Goal: Transaction & Acquisition: Download file/media

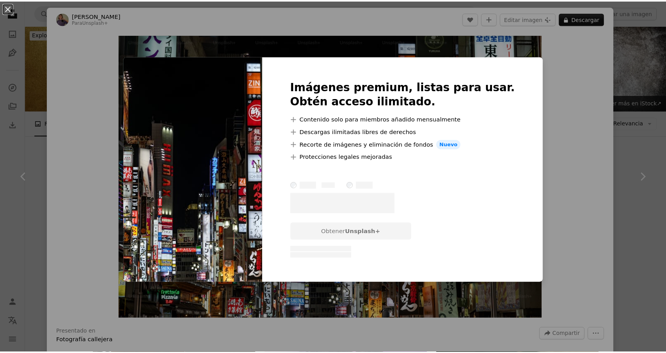
scroll to position [512, 0]
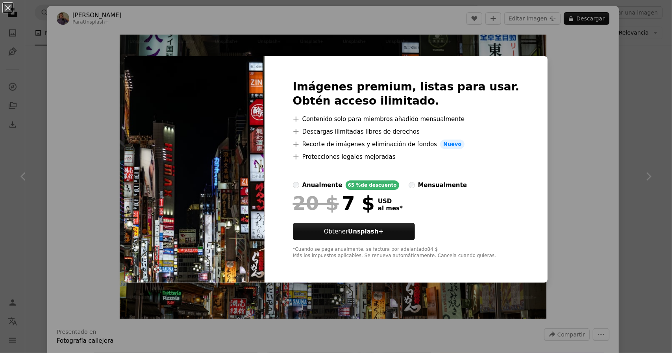
click at [563, 85] on div "An X shape Imágenes premium, listas para usar. Obtén acceso ilimitado. A plus s…" at bounding box center [336, 176] width 672 height 353
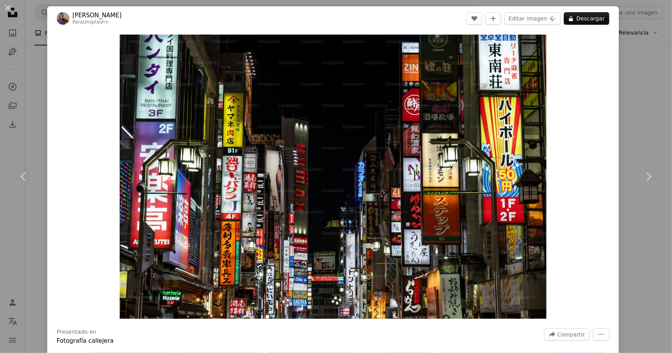
click at [631, 87] on div "An X shape Chevron left Chevron right [PERSON_NAME] Para Unsplash+ A heart A pl…" at bounding box center [336, 176] width 672 height 353
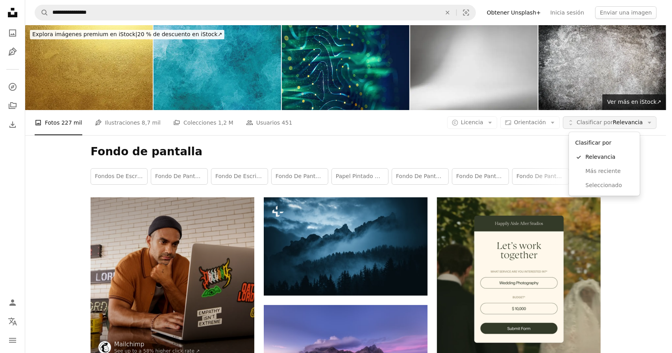
click at [620, 124] on span "Clasificar por Relevancia" at bounding box center [610, 123] width 66 height 8
click at [624, 122] on span "Clasificar por Relevancia" at bounding box center [610, 123] width 66 height 8
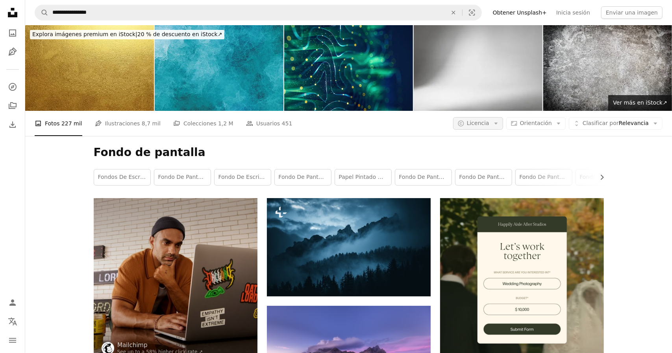
click at [472, 122] on span "Licencia" at bounding box center [478, 123] width 22 height 6
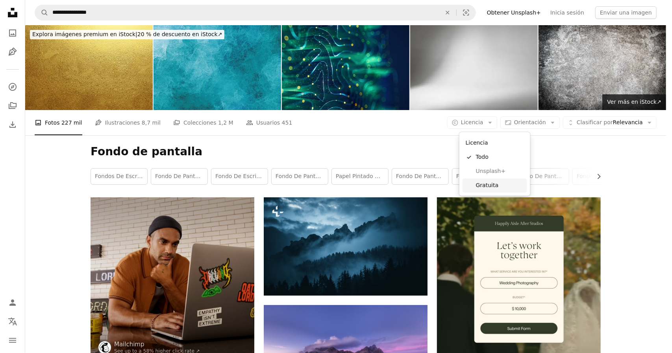
click at [492, 182] on span "Gratuita" at bounding box center [500, 186] width 48 height 8
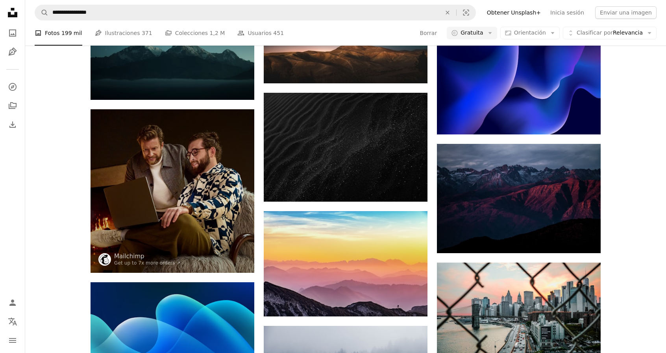
scroll to position [827, 0]
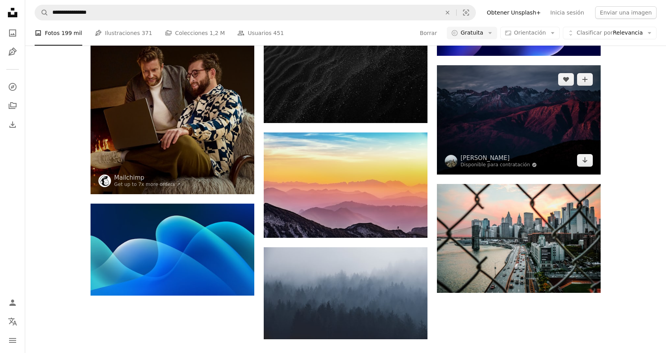
click at [525, 102] on img at bounding box center [519, 119] width 164 height 109
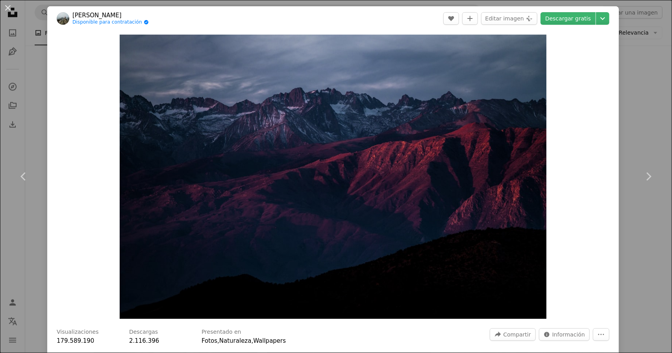
click at [631, 126] on div "An X shape Chevron left Chevron right [PERSON_NAME] Disponible para contratació…" at bounding box center [336, 176] width 672 height 353
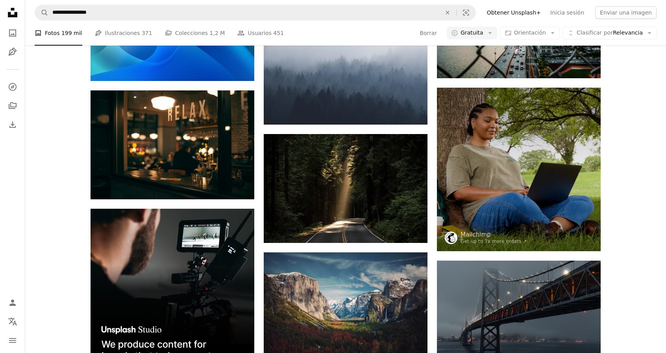
scroll to position [1063, 0]
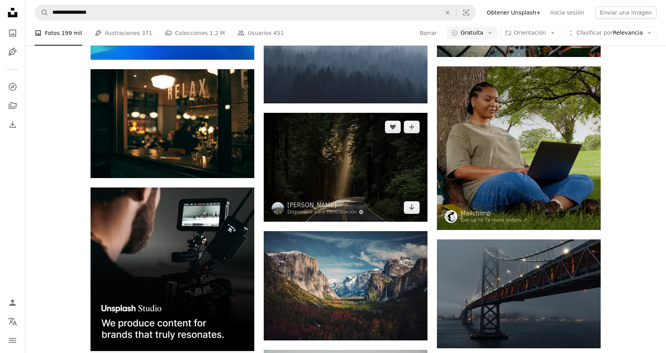
click at [313, 172] on img at bounding box center [346, 167] width 164 height 109
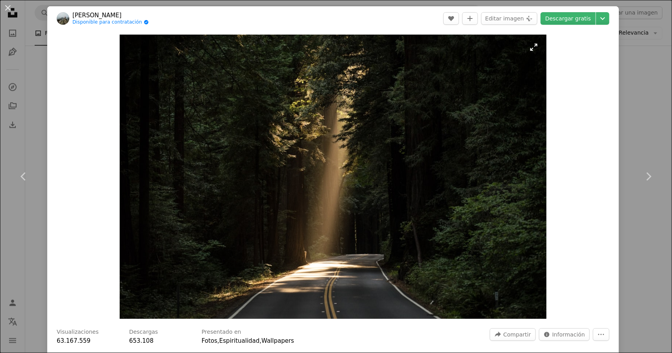
click at [342, 210] on img "Ampliar en esta imagen" at bounding box center [333, 177] width 427 height 285
click at [576, 20] on link "Descargar gratis" at bounding box center [567, 18] width 55 height 13
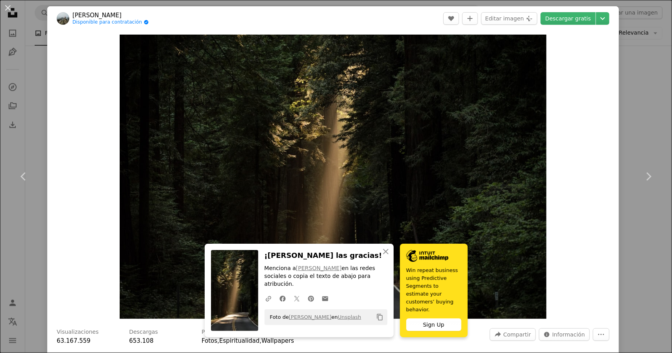
click at [639, 131] on div "An X shape Chevron left Chevron right [PERSON_NAME] Disponible para contratació…" at bounding box center [336, 176] width 672 height 353
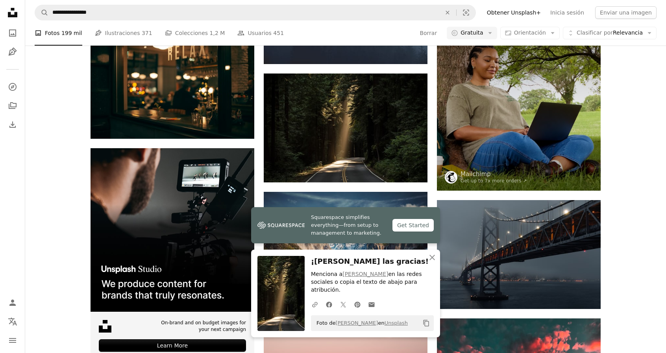
scroll to position [1181, 0]
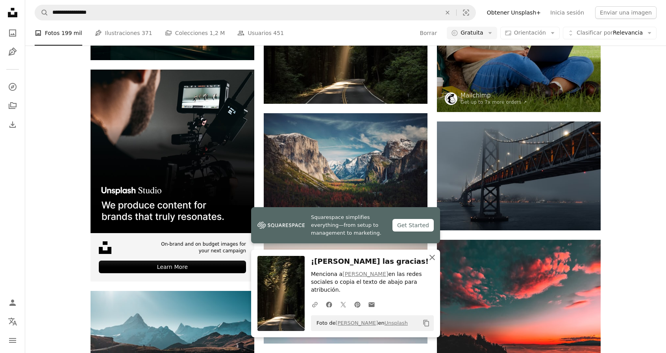
click at [431, 263] on icon "An X shape" at bounding box center [431, 257] width 9 height 9
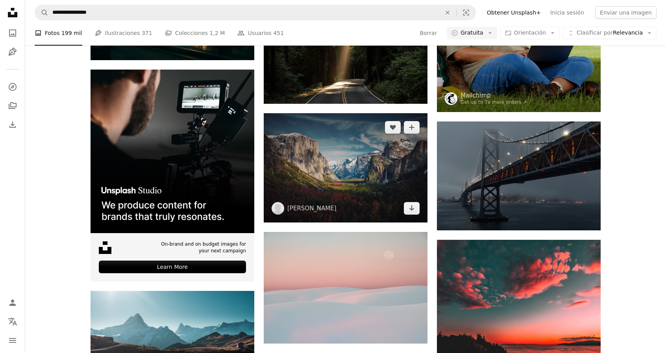
click at [338, 171] on img at bounding box center [346, 167] width 164 height 109
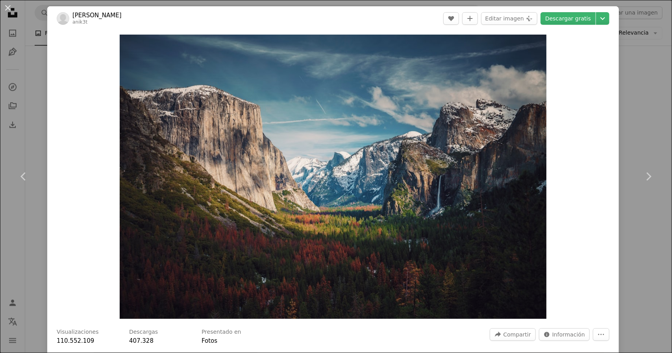
click at [625, 110] on div "An X shape Chevron left Chevron right [PERSON_NAME] anik3t A heart A plus sign …" at bounding box center [336, 176] width 672 height 353
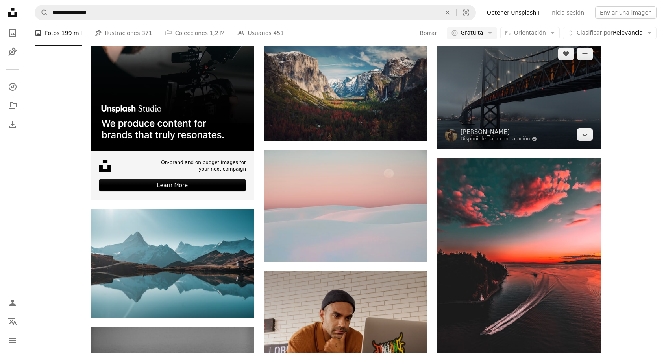
scroll to position [1260, 0]
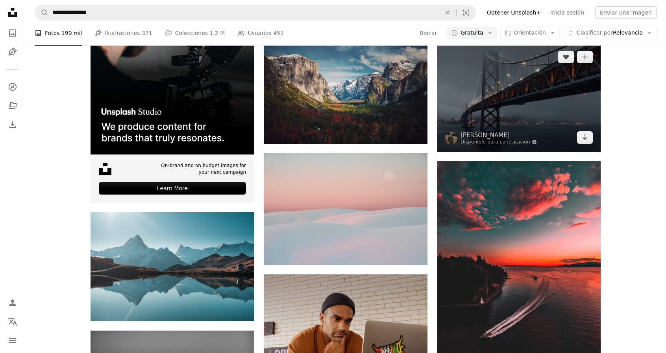
click at [461, 110] on img at bounding box center [519, 97] width 164 height 109
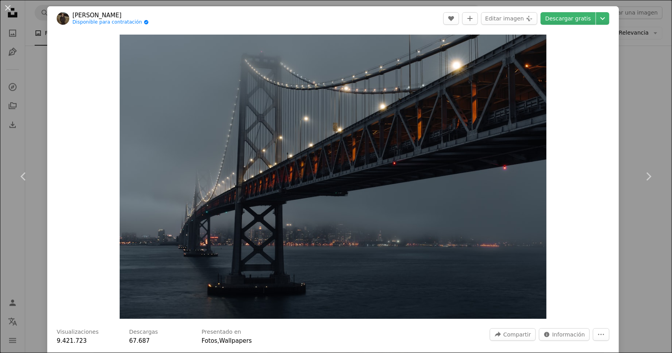
click at [619, 127] on div "An X shape Chevron left Chevron right [PERSON_NAME] Disponible para contratació…" at bounding box center [336, 176] width 672 height 353
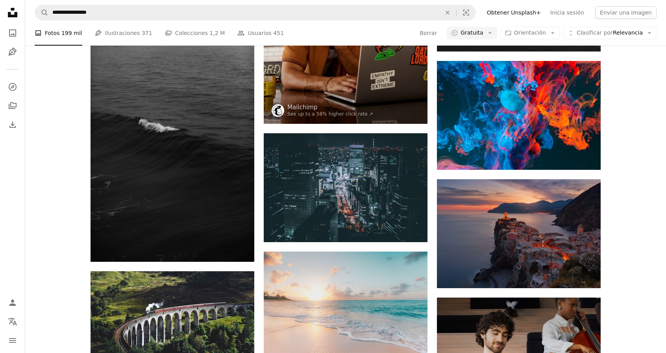
scroll to position [1574, 0]
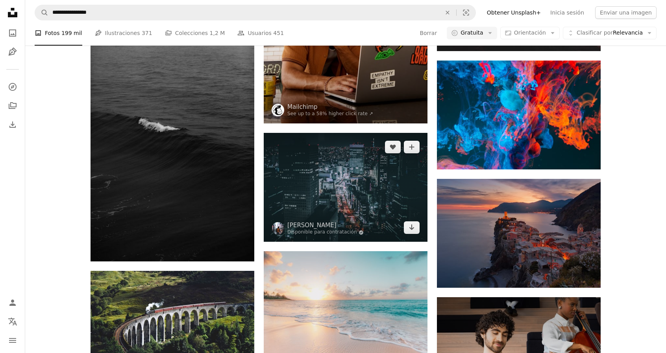
click at [320, 175] on img at bounding box center [346, 187] width 164 height 109
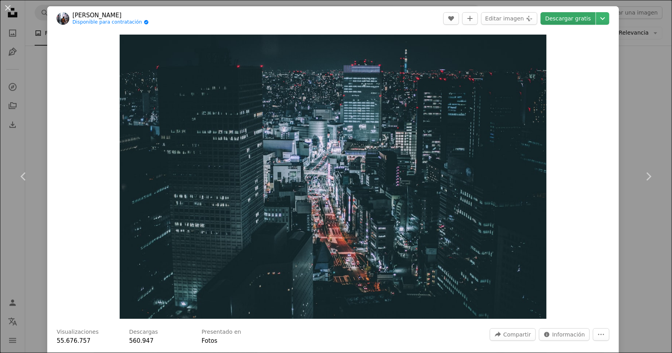
click at [572, 18] on link "Descargar gratis" at bounding box center [567, 18] width 55 height 13
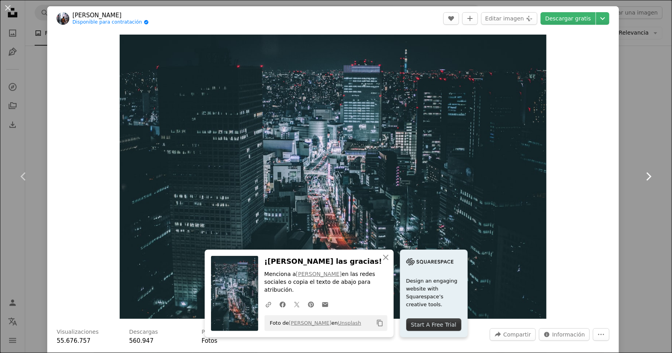
click at [628, 142] on link "Chevron right" at bounding box center [648, 177] width 47 height 76
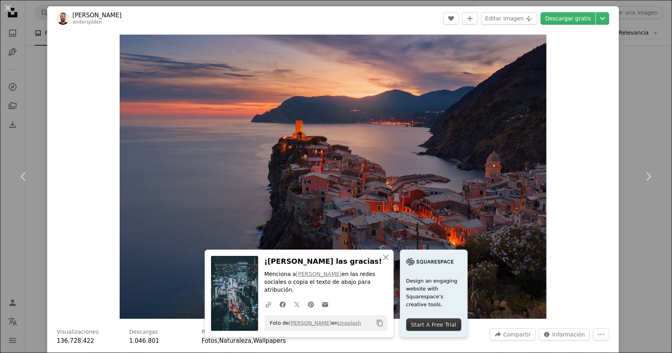
click at [638, 133] on div "An X shape Chevron left Chevron right [PERSON_NAME] andersjilden A heart A plus…" at bounding box center [336, 176] width 672 height 353
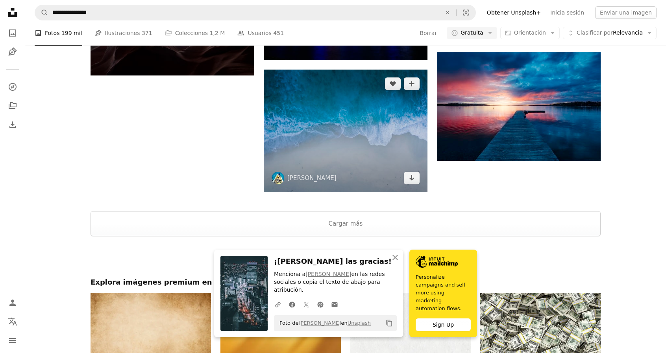
scroll to position [2086, 0]
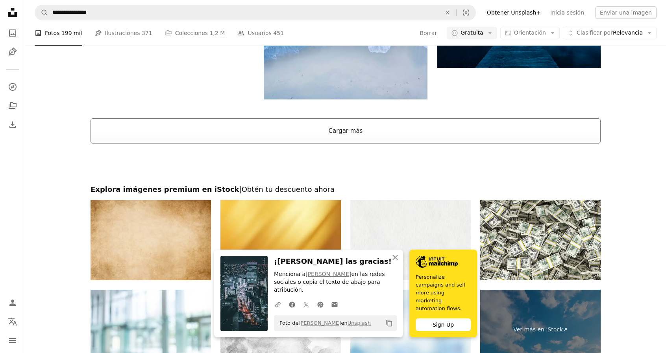
click at [354, 136] on button "Cargar más" at bounding box center [346, 130] width 510 height 25
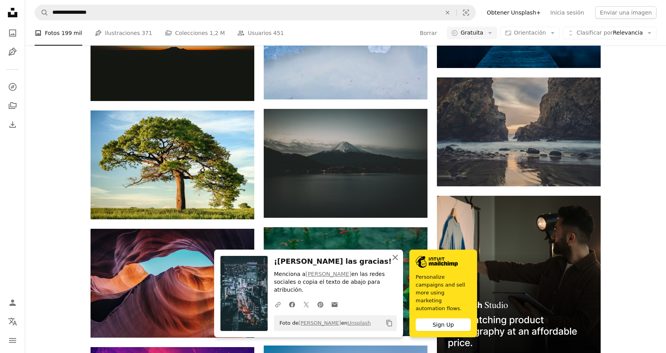
click at [395, 261] on icon "button" at bounding box center [395, 258] width 6 height 6
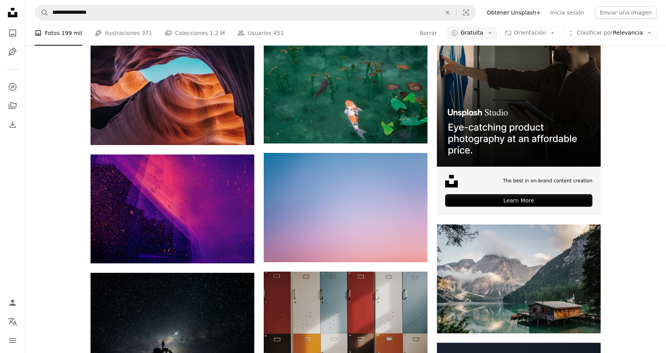
scroll to position [2283, 0]
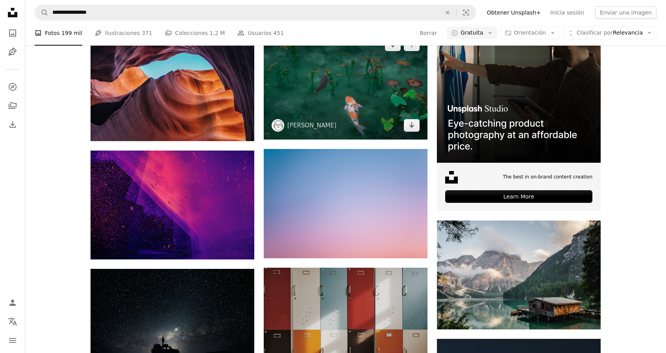
click at [322, 89] on img at bounding box center [346, 85] width 164 height 109
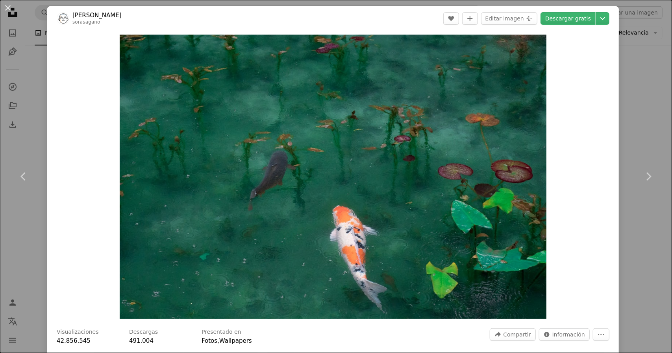
click at [624, 103] on div "An X shape Chevron left Chevron right [PERSON_NAME] sorasagano A heart A plus s…" at bounding box center [336, 176] width 672 height 353
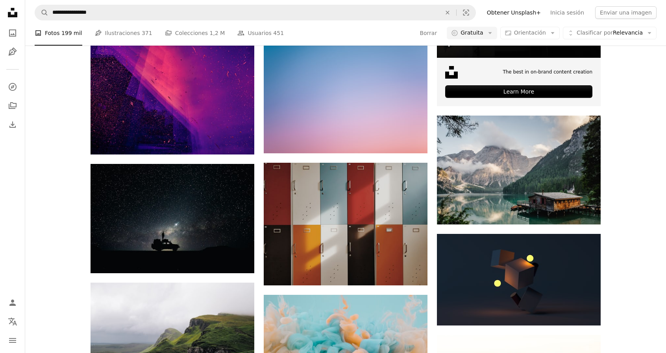
scroll to position [2401, 0]
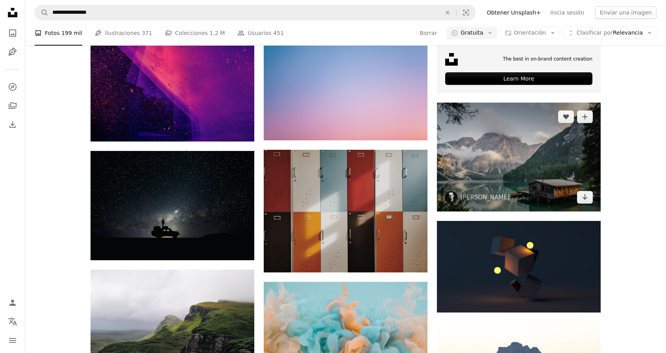
click at [498, 143] on img at bounding box center [519, 157] width 164 height 109
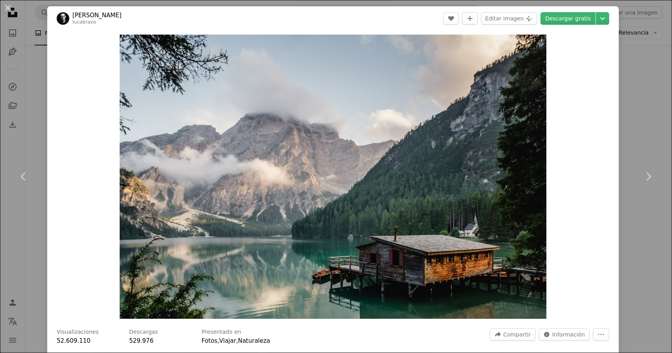
click at [648, 136] on div "An X shape Chevron left Chevron right [PERSON_NAME] lucabravo A heart A plus si…" at bounding box center [336, 176] width 672 height 353
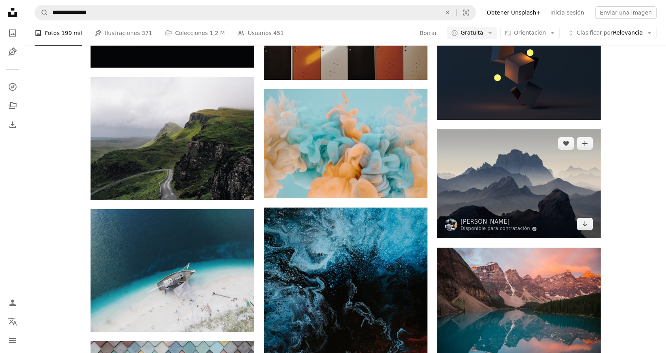
scroll to position [2598, 0]
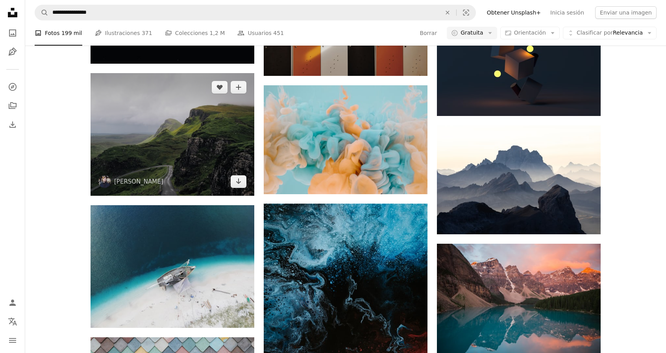
click at [148, 144] on img at bounding box center [173, 134] width 164 height 123
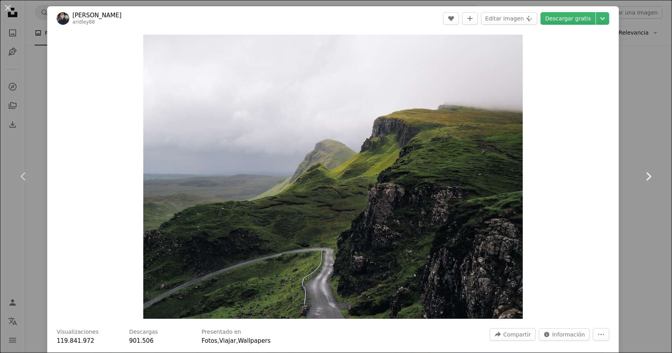
click at [646, 144] on link "Chevron right" at bounding box center [648, 177] width 47 height 76
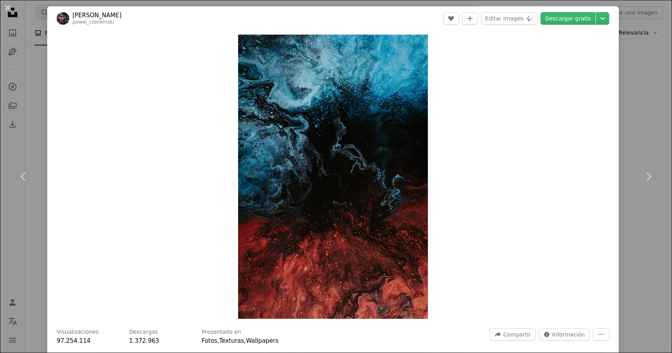
click at [626, 111] on div "An X shape Chevron left Chevron right [PERSON_NAME] pawel_czerwinski A heart A …" at bounding box center [336, 176] width 672 height 353
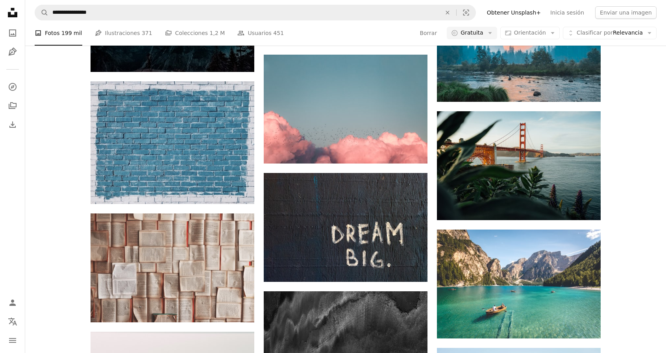
scroll to position [3228, 0]
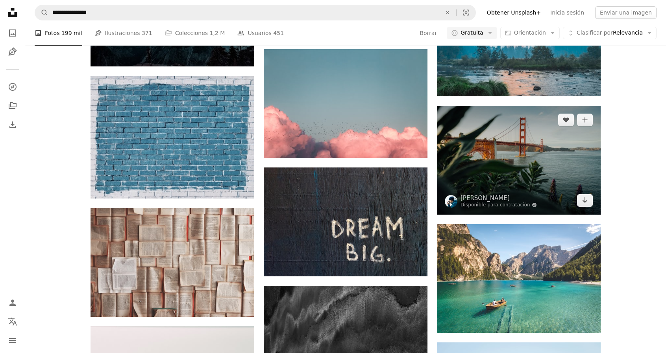
click at [484, 157] on img at bounding box center [519, 160] width 164 height 109
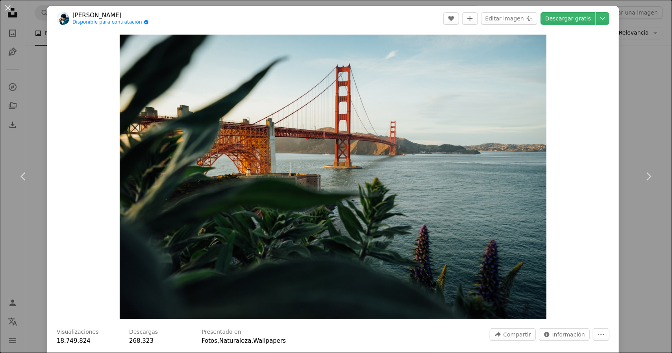
click at [642, 127] on div "An X shape Chevron left Chevron right [PERSON_NAME] Disponible para contratació…" at bounding box center [336, 176] width 672 height 353
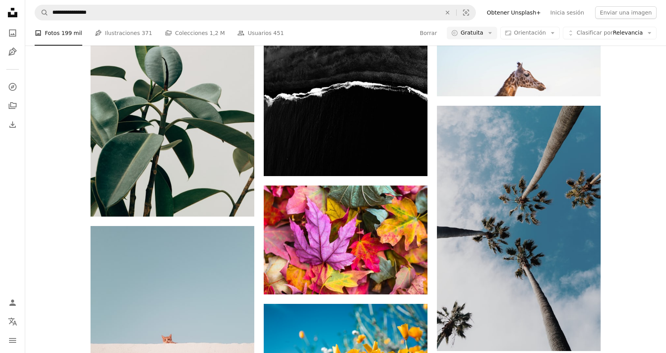
scroll to position [3700, 0]
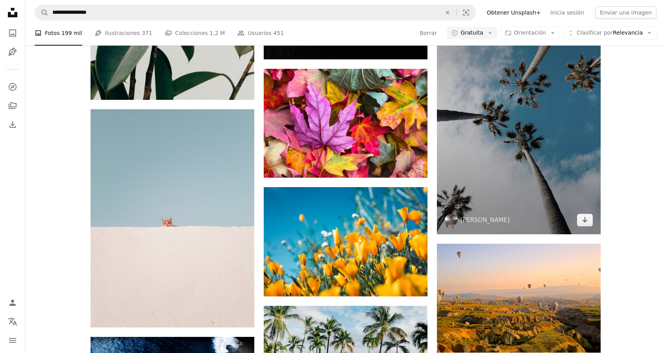
click at [550, 141] on img at bounding box center [519, 112] width 164 height 246
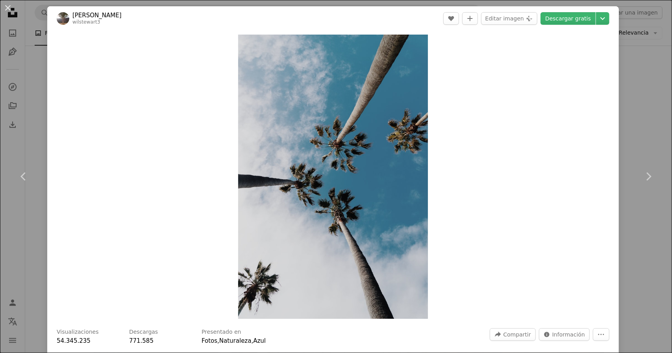
click at [629, 136] on div "An X shape Chevron left Chevron right [PERSON_NAME] wilstewart3 A heart A plus …" at bounding box center [336, 176] width 672 height 353
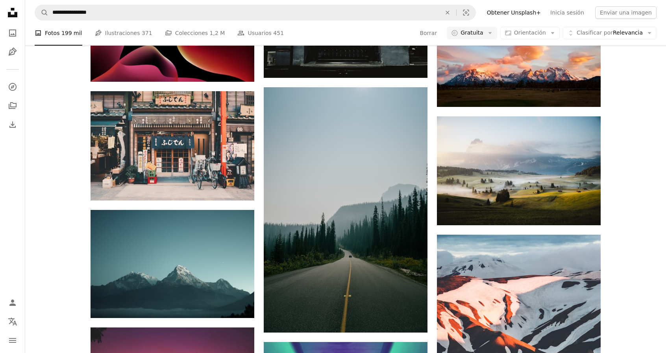
scroll to position [4172, 0]
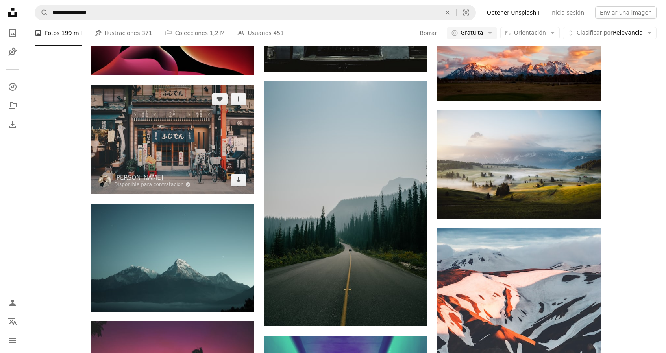
click at [128, 96] on img at bounding box center [173, 139] width 164 height 109
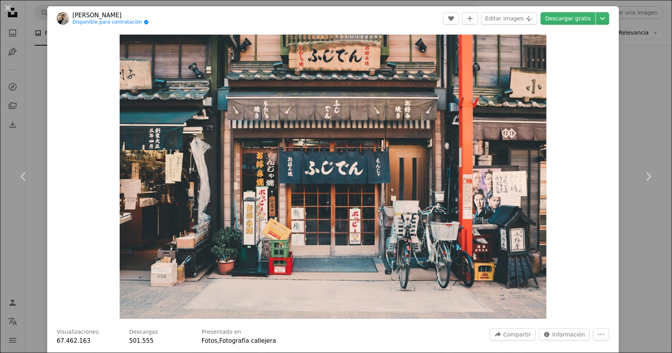
click at [632, 100] on div "An X shape Chevron left Chevron right [PERSON_NAME] Disponible para contratació…" at bounding box center [336, 176] width 672 height 353
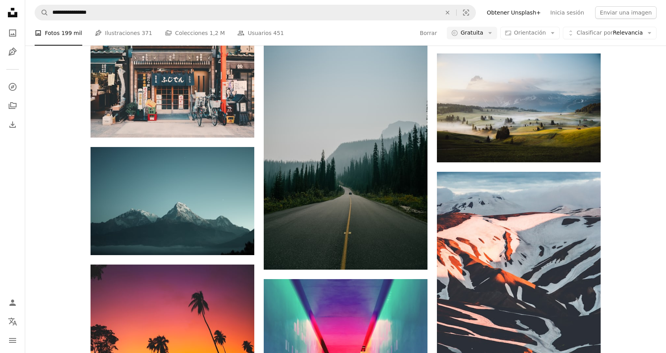
scroll to position [4251, 0]
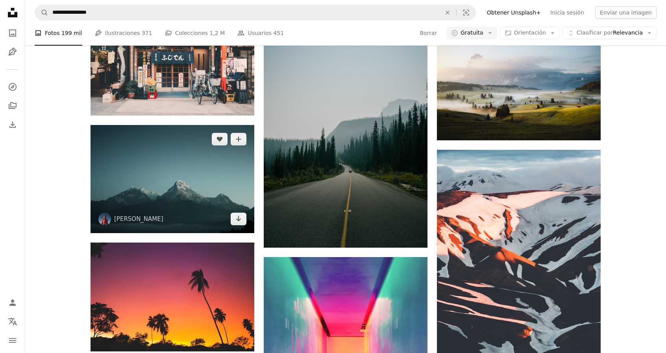
click at [220, 170] on img at bounding box center [173, 179] width 164 height 108
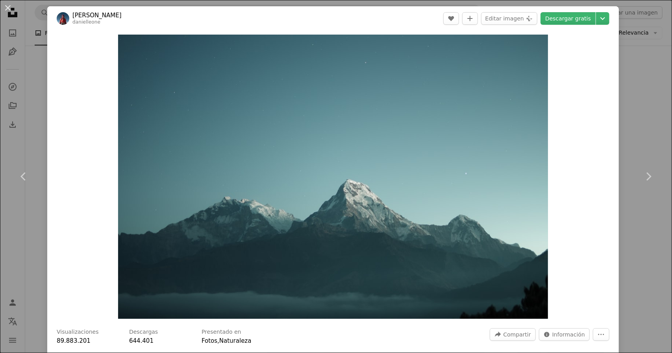
click at [644, 111] on div "An X shape Chevron left Chevron right [PERSON_NAME] A heart A plus sign Editar …" at bounding box center [336, 176] width 672 height 353
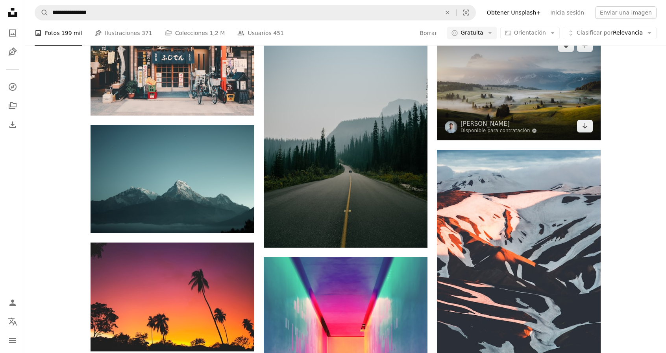
click at [537, 90] on img at bounding box center [519, 85] width 164 height 109
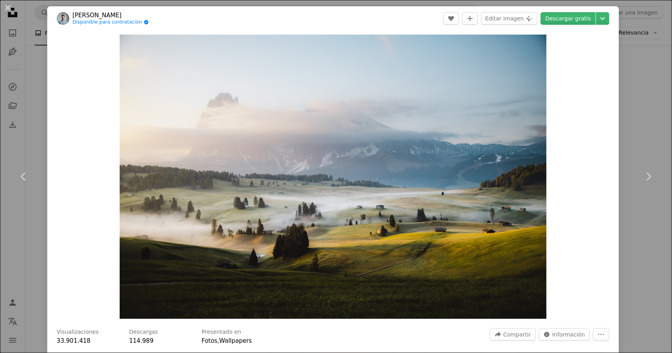
click at [639, 132] on div "An X shape Chevron left Chevron right [PERSON_NAME] Disponible para contratació…" at bounding box center [336, 176] width 672 height 353
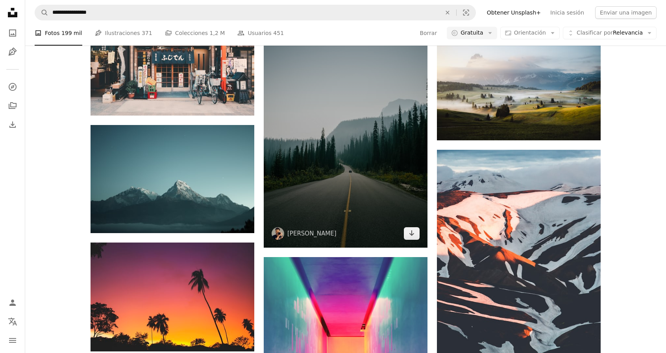
scroll to position [4369, 0]
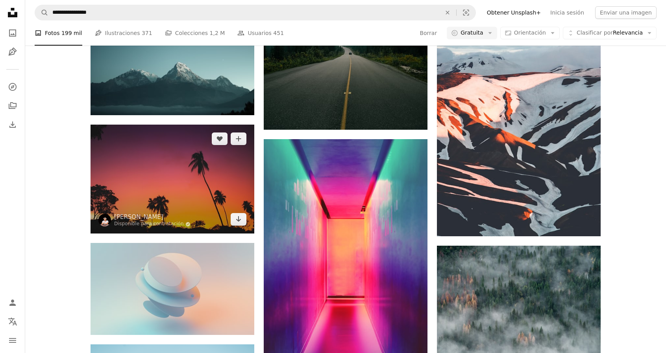
click at [172, 174] on img at bounding box center [173, 179] width 164 height 109
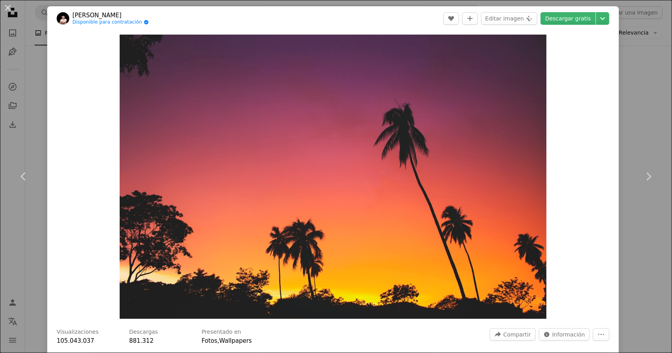
click at [649, 105] on div "An X shape Chevron left Chevron right Prometey Sánchez Noskov Disponible para c…" at bounding box center [336, 176] width 672 height 353
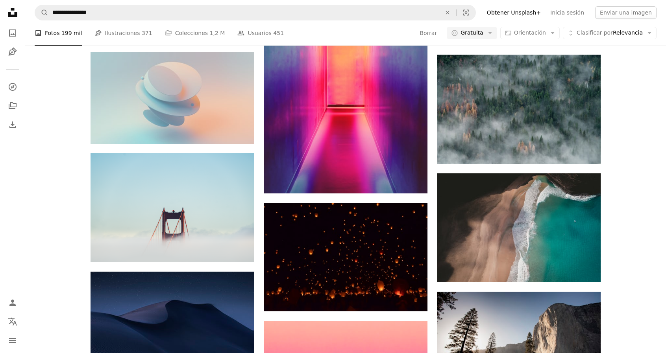
scroll to position [4566, 0]
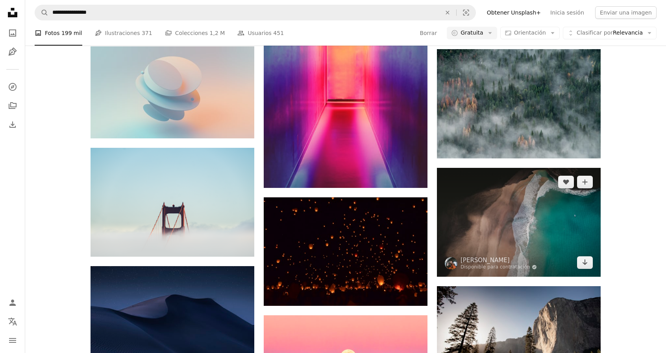
click at [509, 215] on img at bounding box center [519, 222] width 164 height 109
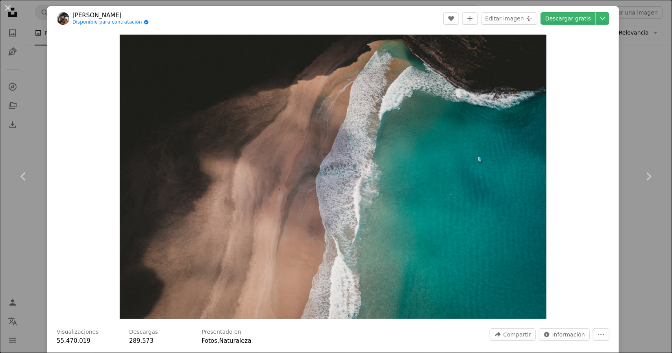
click at [653, 98] on div "An X shape Chevron left Chevron right [PERSON_NAME] Disponible para contratació…" at bounding box center [336, 176] width 672 height 353
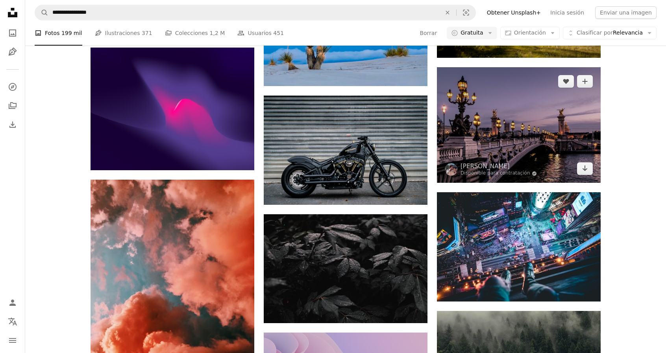
scroll to position [5038, 0]
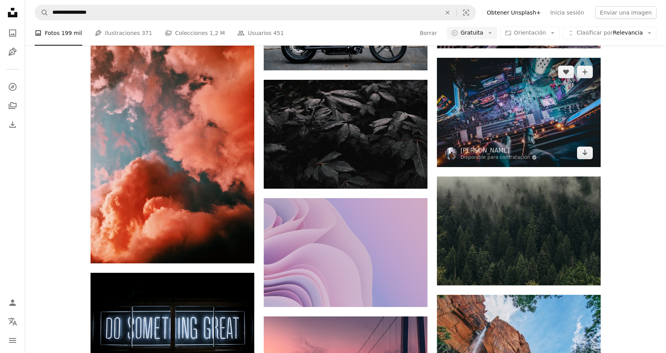
click at [489, 116] on img at bounding box center [519, 112] width 164 height 109
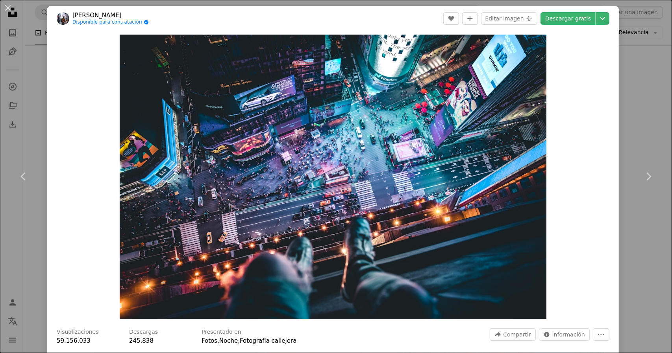
click at [631, 109] on div "An X shape Chevron left Chevron right [PERSON_NAME] Disponible para contratació…" at bounding box center [336, 176] width 672 height 353
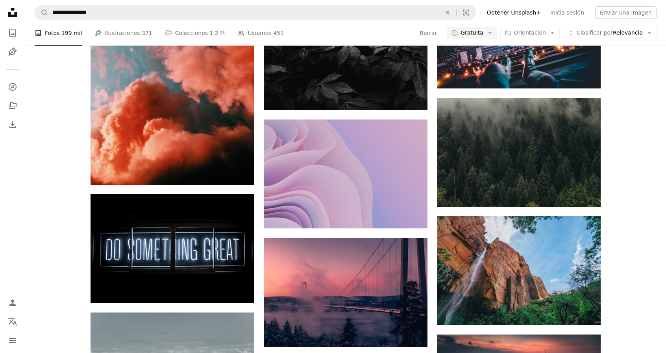
scroll to position [5235, 0]
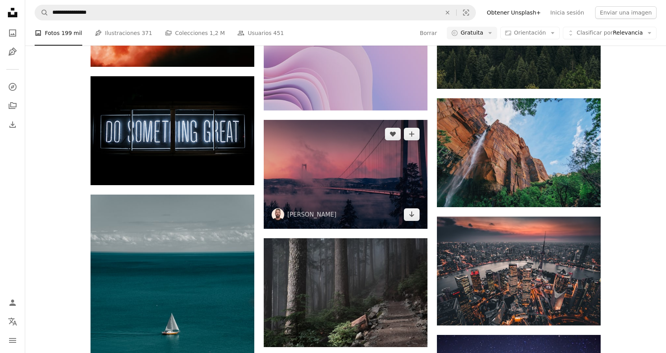
click at [327, 174] on img at bounding box center [346, 174] width 164 height 109
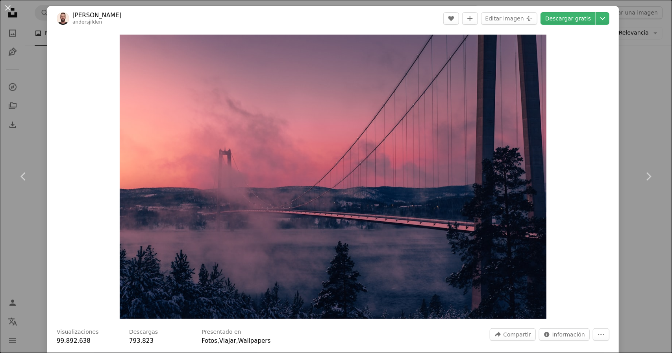
click at [650, 119] on div "An X shape Chevron left Chevron right [PERSON_NAME] andersjilden A heart A plus…" at bounding box center [336, 176] width 672 height 353
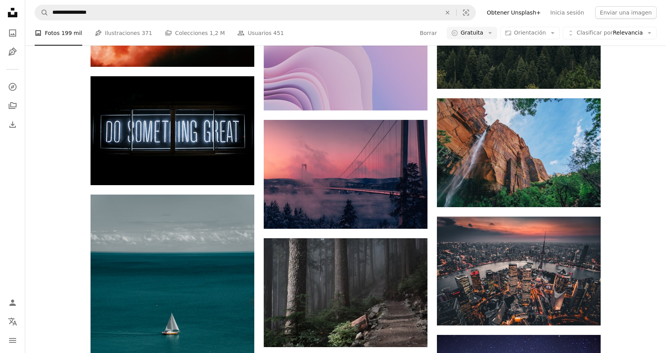
scroll to position [5314, 0]
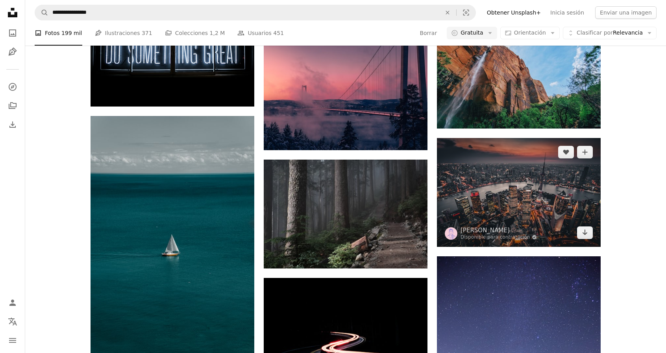
click at [501, 192] on img at bounding box center [519, 192] width 164 height 109
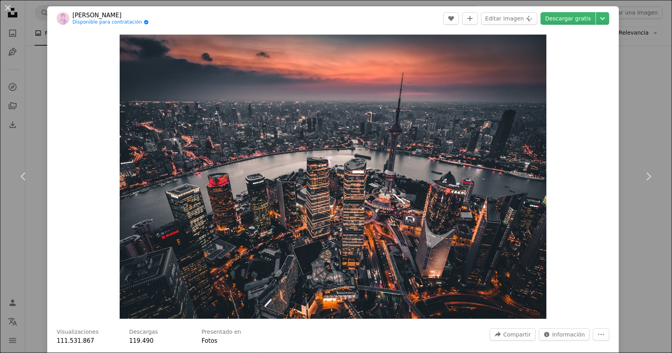
click at [636, 123] on div "An X shape Chevron left Chevron right Denys Nevozhai Disponible para contrataci…" at bounding box center [336, 176] width 672 height 353
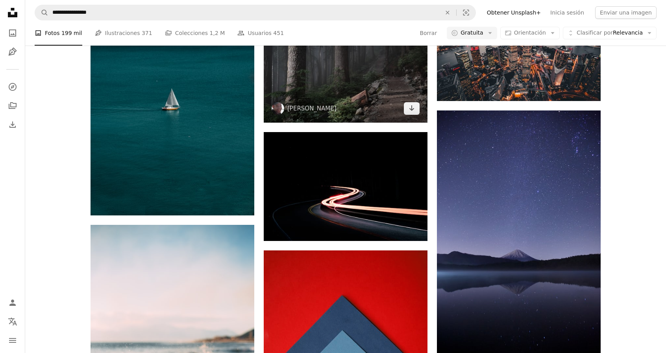
scroll to position [5432, 0]
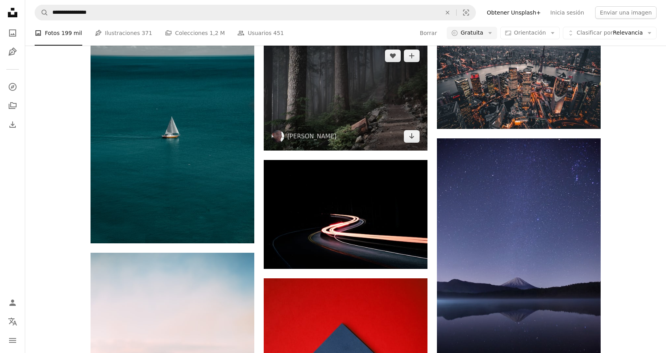
click at [357, 105] on img at bounding box center [346, 96] width 164 height 109
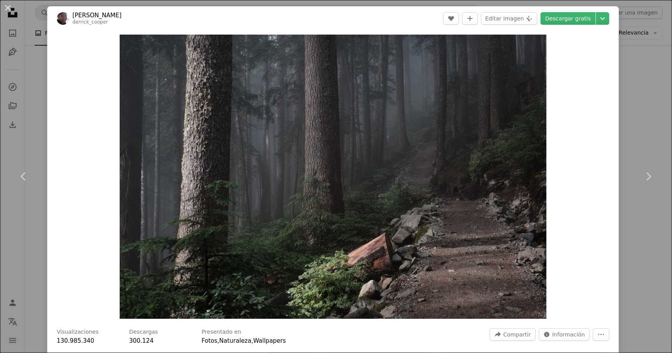
click at [634, 122] on div "An X shape Chevron left Chevron right [PERSON_NAME] derrick_cooper A heart A pl…" at bounding box center [336, 176] width 672 height 353
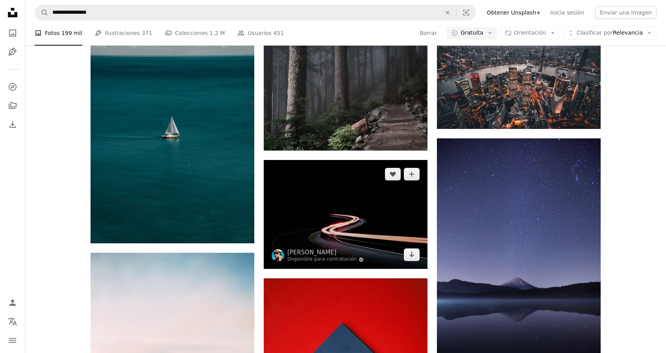
click at [351, 197] on img at bounding box center [346, 214] width 164 height 109
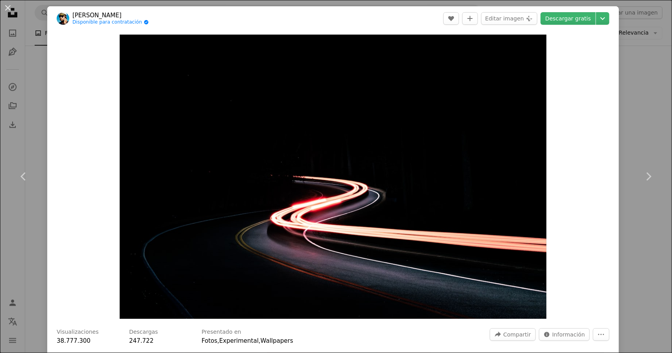
click at [638, 104] on div "An X shape Chevron left Chevron right [PERSON_NAME] Disponible para contratació…" at bounding box center [336, 176] width 672 height 353
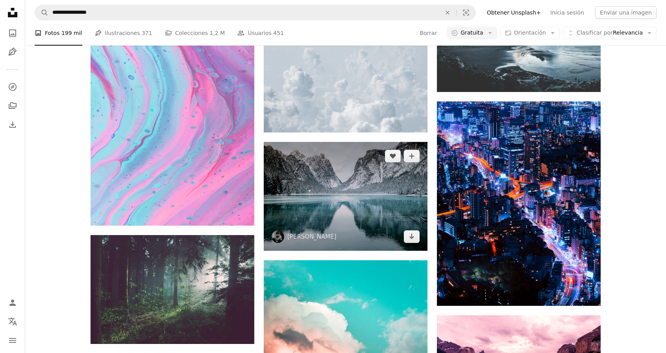
scroll to position [6062, 0]
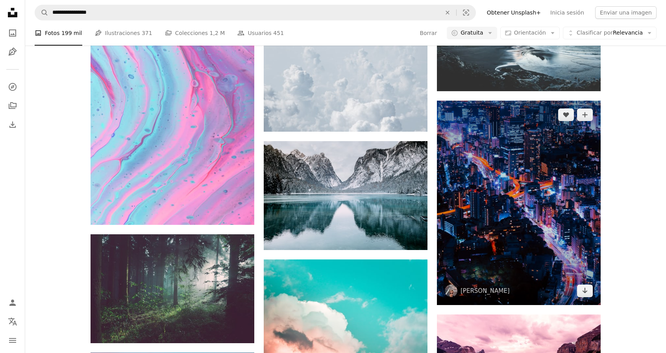
click at [490, 186] on img at bounding box center [519, 203] width 164 height 205
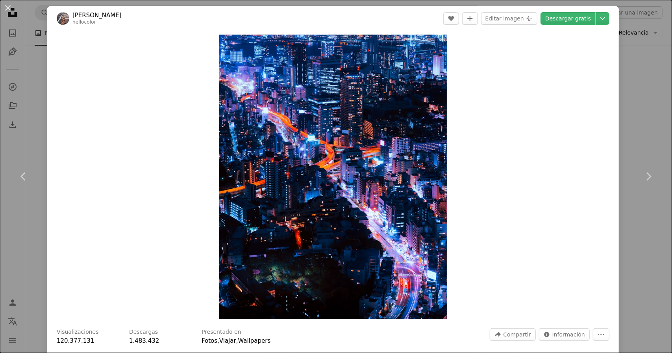
click at [645, 97] on div "An X shape Chevron left Chevron right [PERSON_NAME] hellocolor A heart A plus s…" at bounding box center [336, 176] width 672 height 353
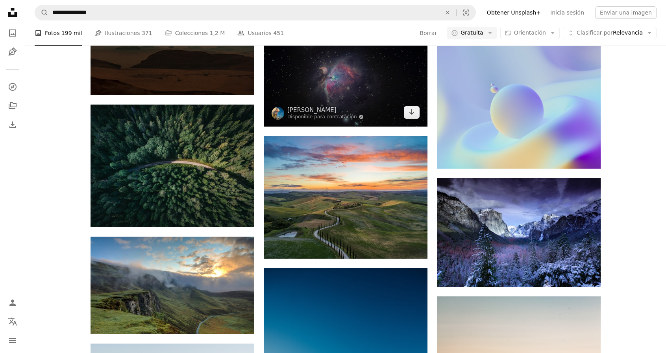
scroll to position [7085, 0]
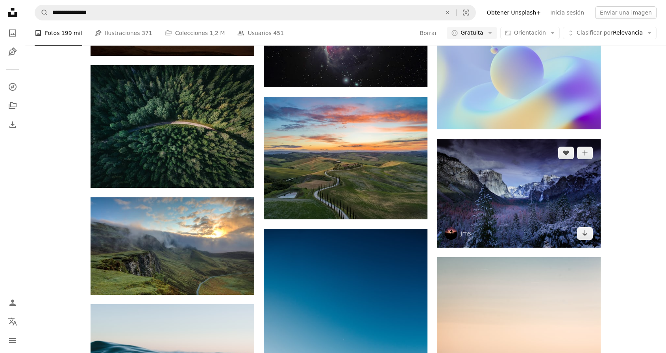
click at [494, 192] on img at bounding box center [519, 193] width 164 height 109
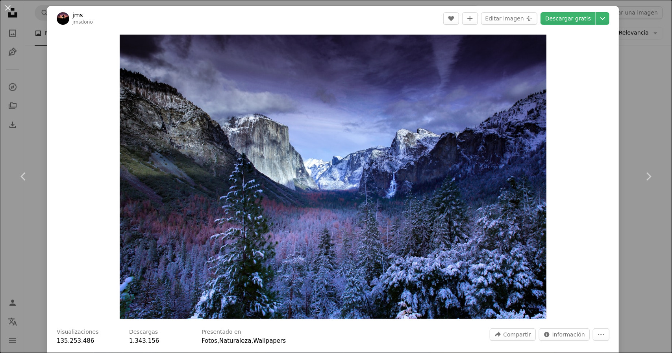
click at [636, 77] on div "An X shape Chevron left Chevron right jms jmsdono A heart A plus sign Editar im…" at bounding box center [336, 176] width 672 height 353
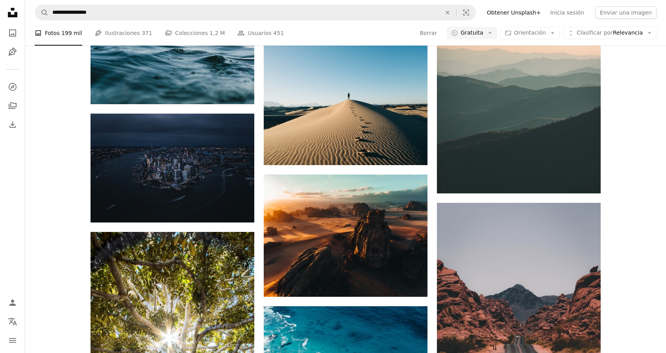
scroll to position [7400, 0]
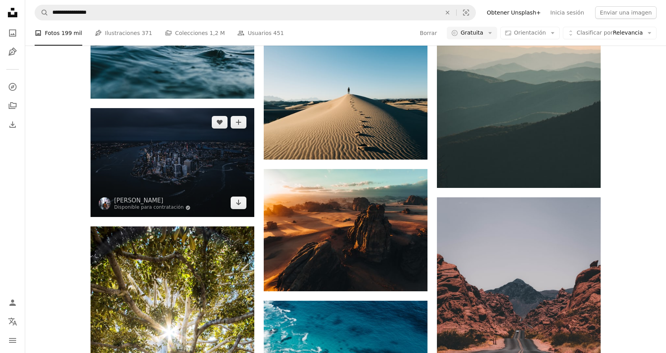
click at [188, 172] on img at bounding box center [173, 162] width 164 height 109
click at [180, 163] on img at bounding box center [173, 162] width 164 height 109
click at [190, 158] on img at bounding box center [173, 162] width 164 height 109
click at [155, 165] on img at bounding box center [173, 162] width 164 height 109
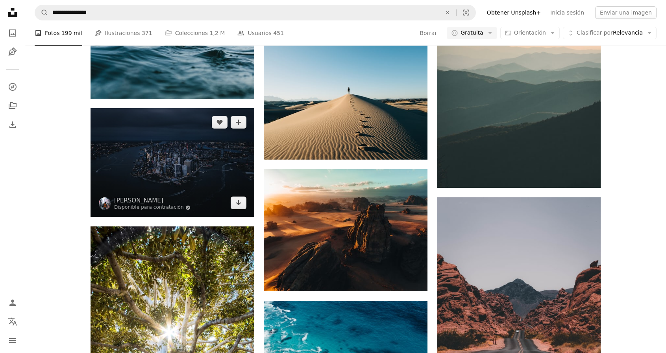
click at [194, 166] on img at bounding box center [173, 162] width 164 height 109
click at [168, 165] on img at bounding box center [173, 162] width 164 height 109
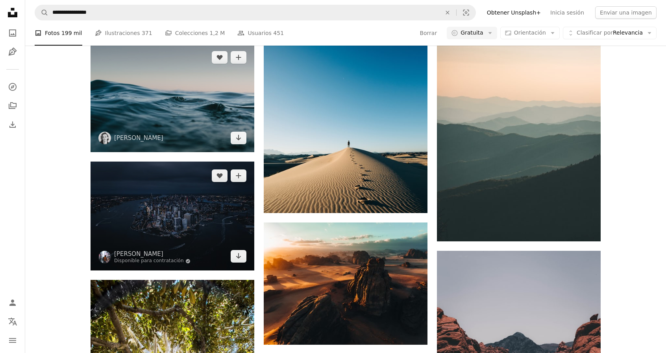
scroll to position [7321, 0]
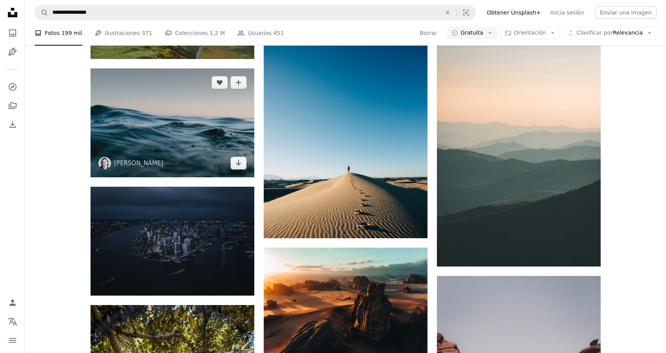
click at [173, 137] on img at bounding box center [173, 122] width 164 height 109
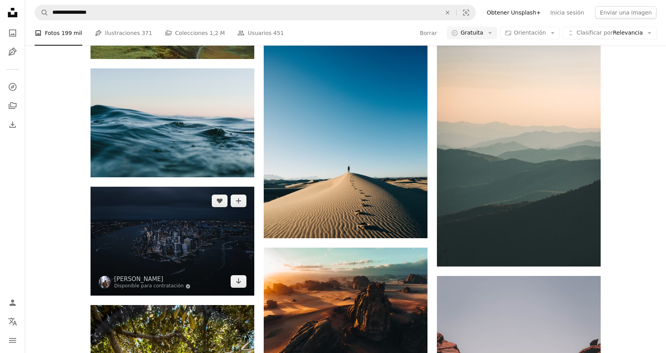
click at [174, 201] on img at bounding box center [173, 241] width 164 height 109
click at [196, 240] on img at bounding box center [173, 241] width 164 height 109
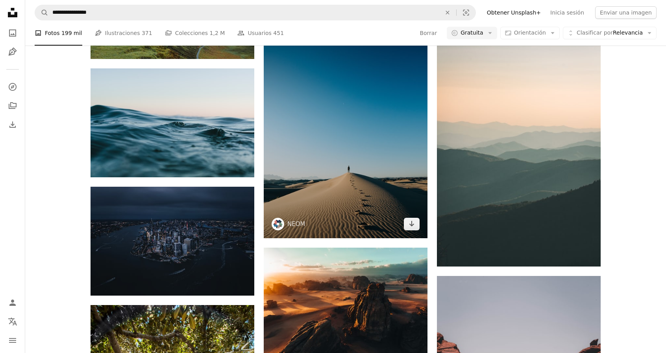
click at [360, 132] on img at bounding box center [346, 116] width 164 height 246
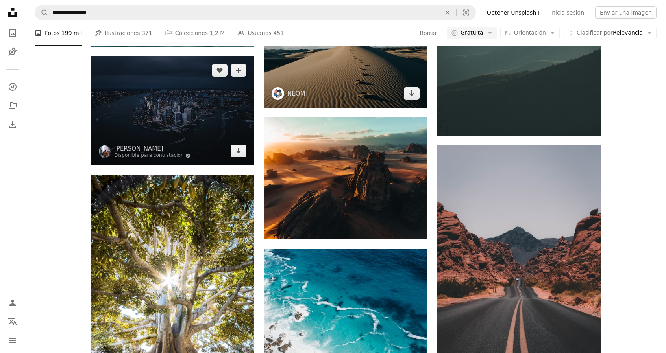
scroll to position [7361, 0]
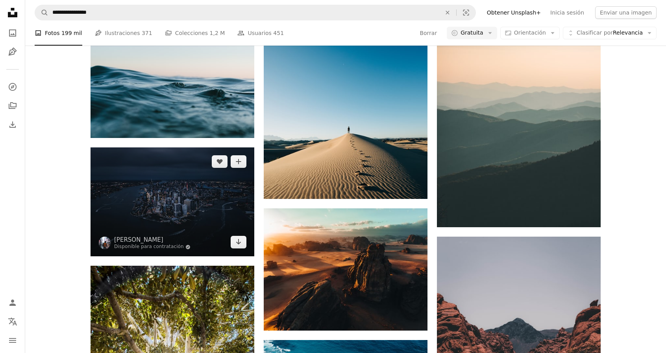
click at [178, 215] on img at bounding box center [173, 202] width 164 height 109
click at [158, 192] on img at bounding box center [173, 202] width 164 height 109
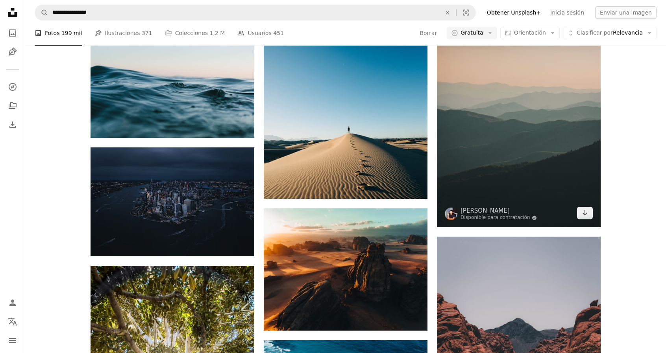
click at [536, 148] on img at bounding box center [519, 105] width 164 height 246
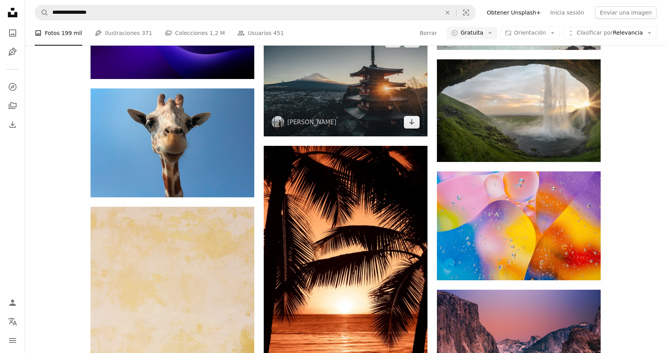
click at [327, 120] on img at bounding box center [346, 81] width 164 height 109
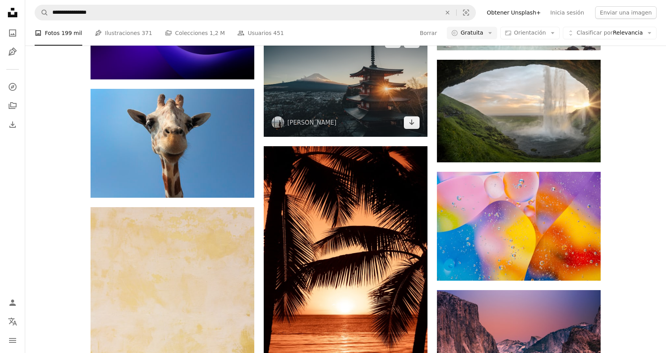
scroll to position [7793, 0]
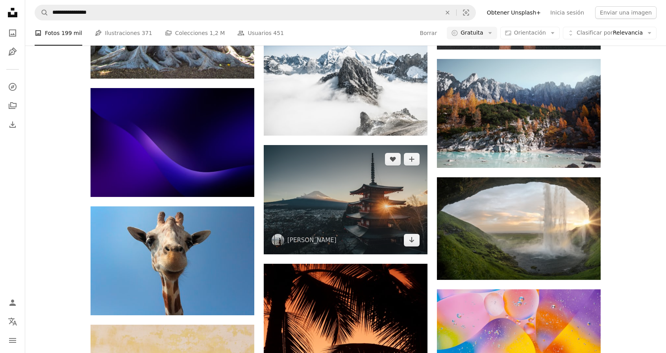
click at [335, 198] on img at bounding box center [346, 199] width 164 height 109
click at [333, 197] on img at bounding box center [346, 199] width 164 height 109
click at [334, 196] on img at bounding box center [346, 199] width 164 height 109
